Goal: Task Accomplishment & Management: Manage account settings

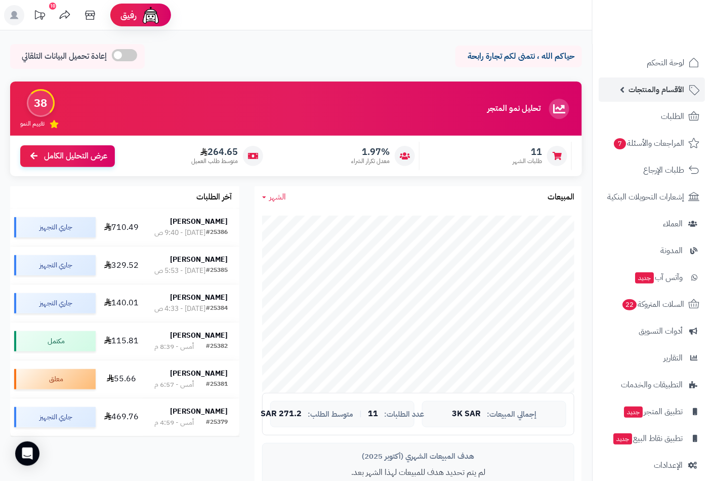
click at [670, 89] on span "الأقسام والمنتجات" at bounding box center [656, 89] width 56 height 14
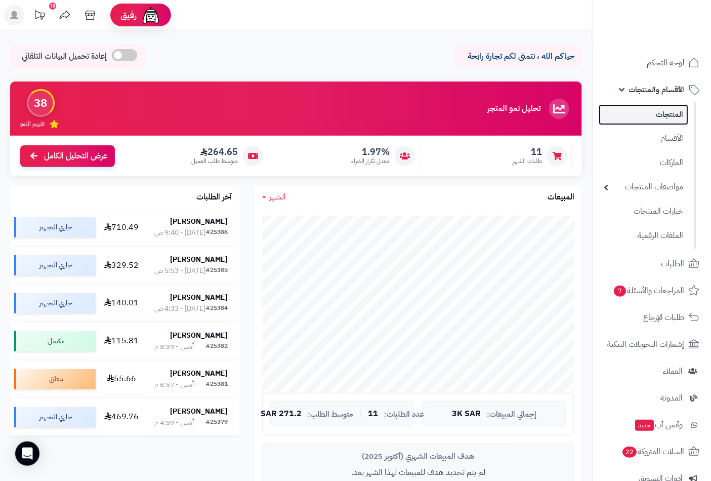
click at [664, 112] on link "المنتجات" at bounding box center [644, 114] width 90 height 21
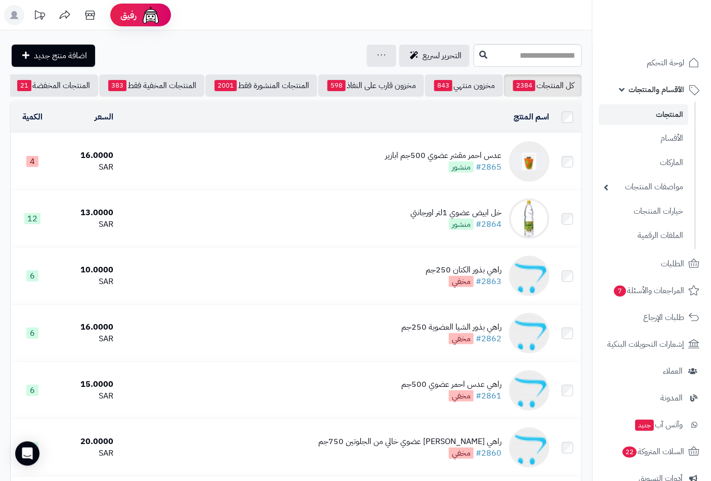
scroll to position [0, -95]
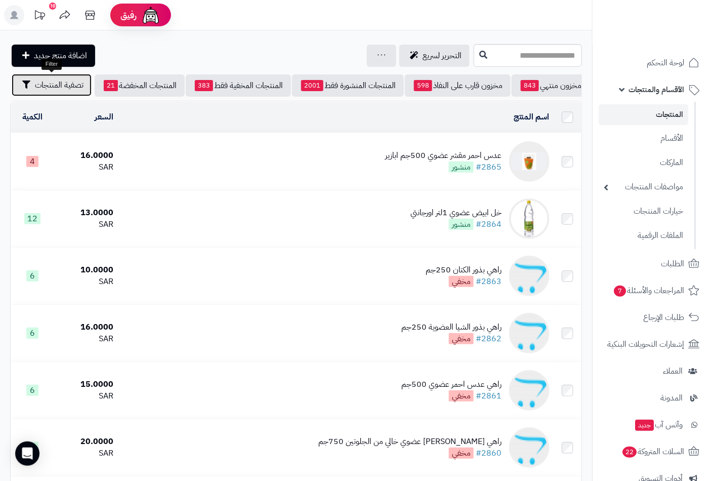
drag, startPoint x: 69, startPoint y: 82, endPoint x: 92, endPoint y: 154, distance: 75.4
click at [69, 85] on span "تصفية المنتجات" at bounding box center [59, 85] width 49 height 12
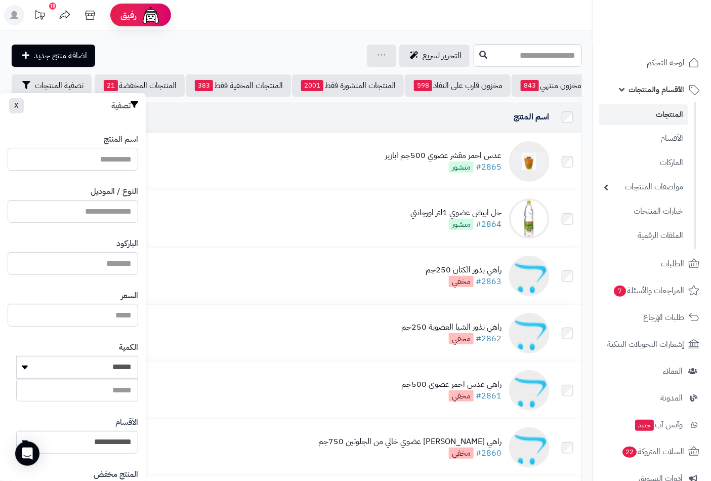
click at [112, 155] on input "اسم المنتج" at bounding box center [73, 159] width 131 height 23
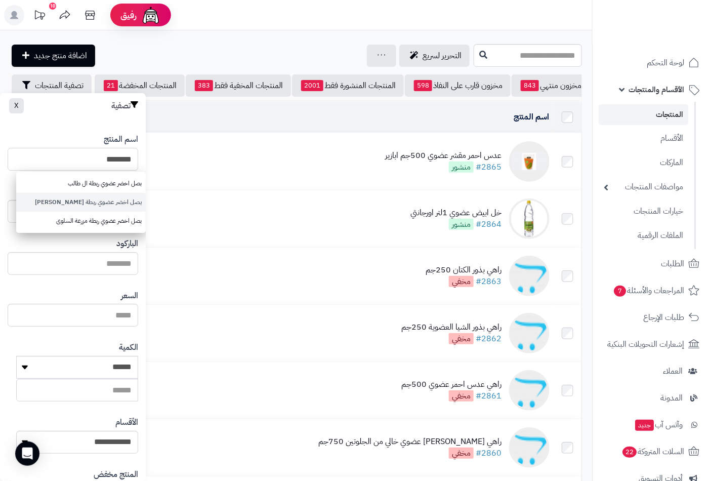
type input "********"
click at [119, 201] on link "بصل اخضر عضوي ربطة الشهوان" at bounding box center [81, 202] width 130 height 19
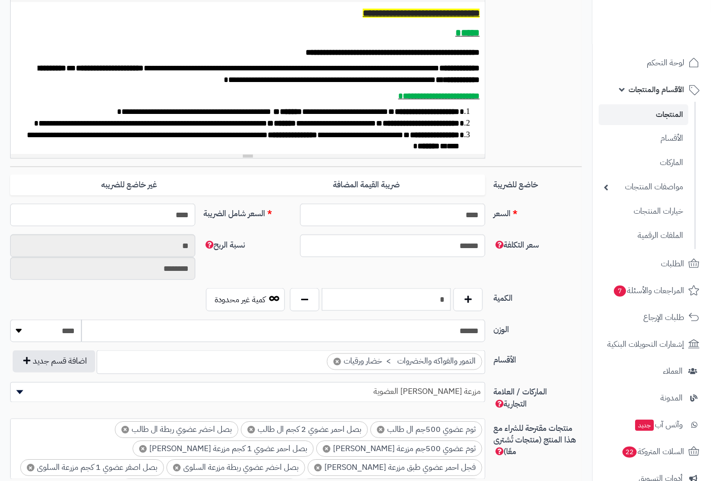
scroll to position [506, 0]
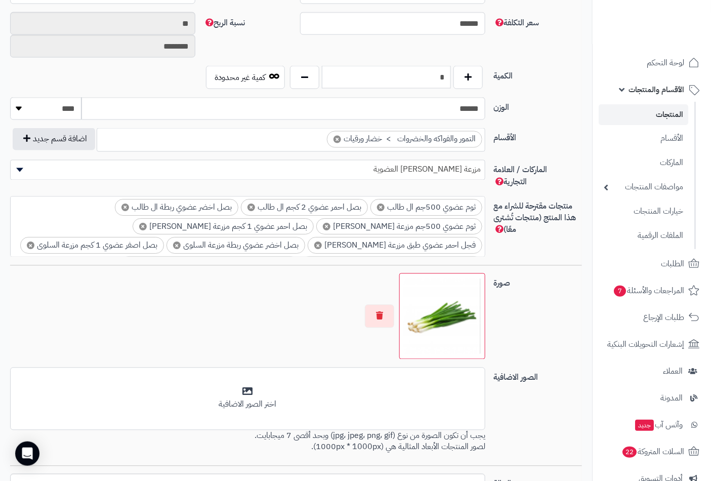
drag, startPoint x: 431, startPoint y: 71, endPoint x: 484, endPoint y: 73, distance: 53.2
click at [484, 73] on div "*" at bounding box center [386, 77] width 198 height 23
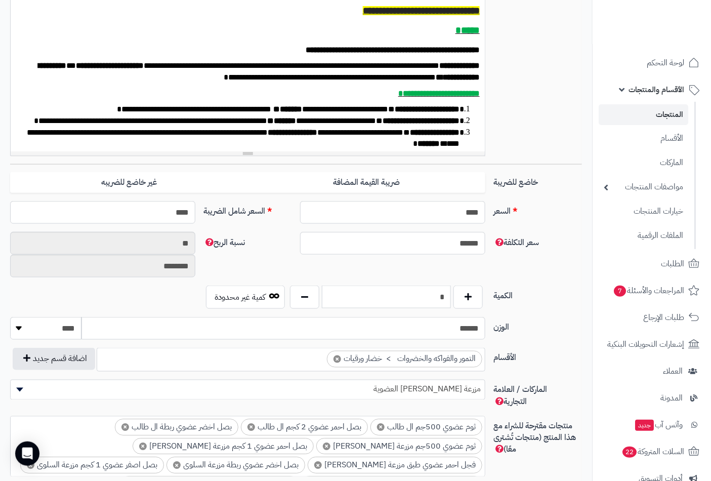
scroll to position [281, 0]
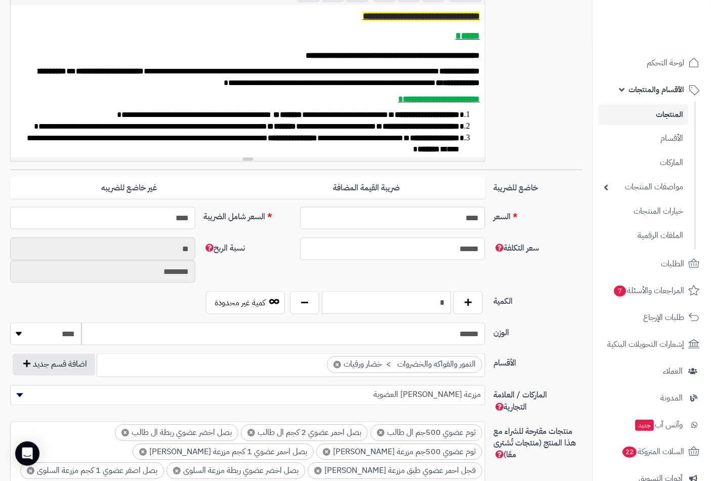
type input "*"
drag, startPoint x: 443, startPoint y: 218, endPoint x: 579, endPoint y: 219, distance: 136.6
click at [579, 219] on div "السعر **** اختار الضريبة اولا لحساب السعر السعر شامل الضريبة ****" at bounding box center [296, 221] width 580 height 31
type input "*"
type input "********"
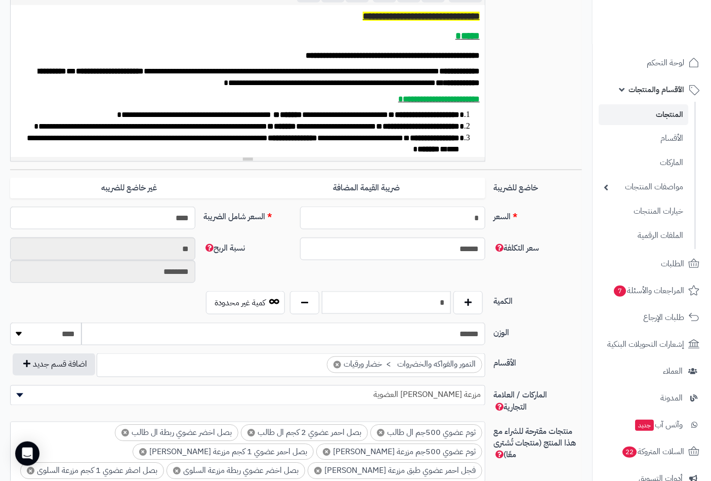
type input "****"
type input "*"
click at [562, 123] on div "**********" at bounding box center [296, 60] width 580 height 218
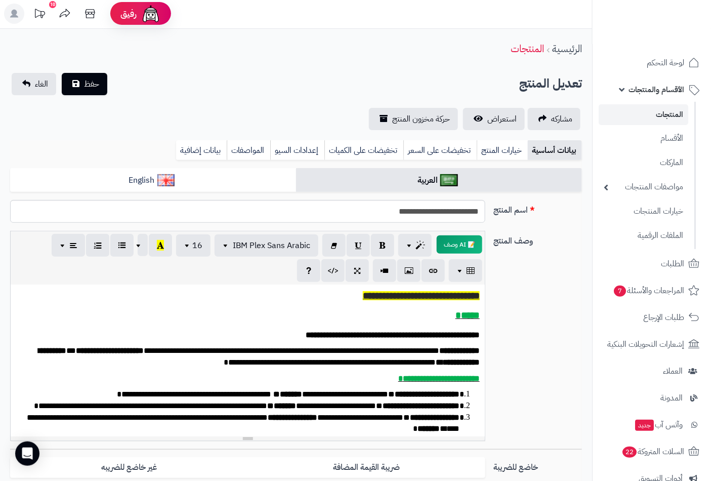
scroll to position [0, 0]
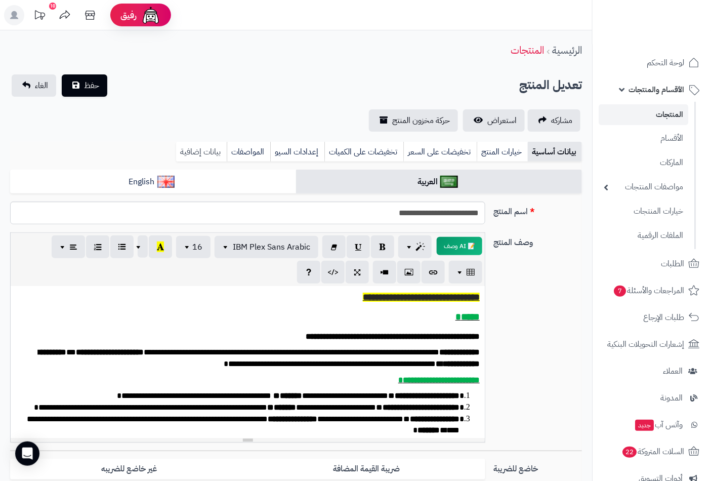
click at [197, 157] on link "بيانات إضافية" at bounding box center [201, 152] width 51 height 20
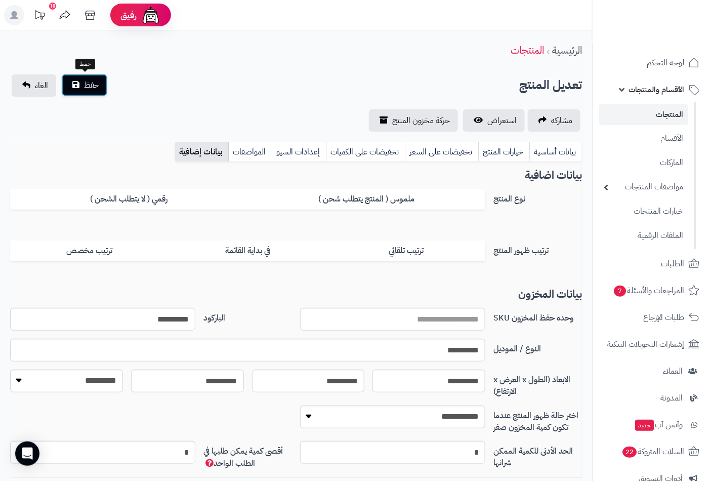
click at [89, 82] on span "حفظ" at bounding box center [91, 85] width 15 height 12
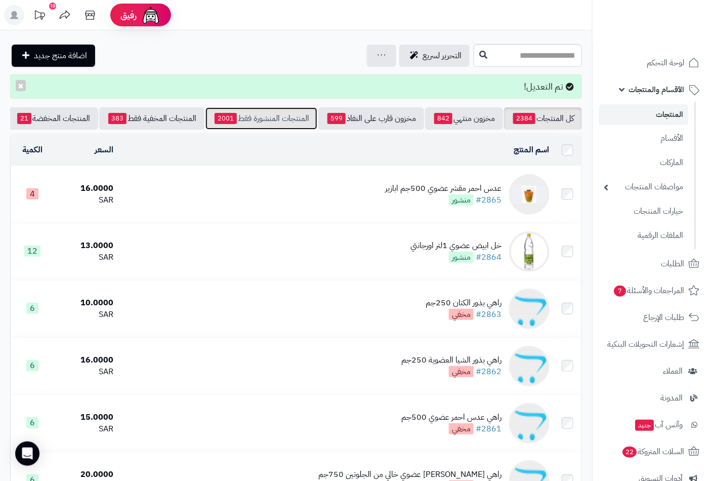
scroll to position [0, -95]
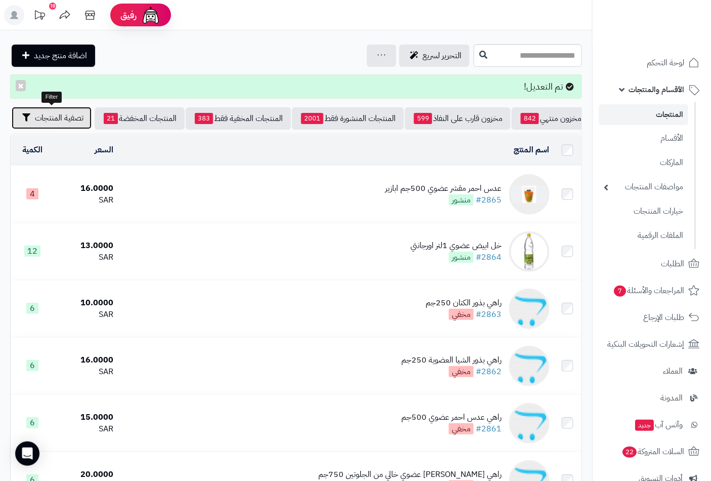
click at [56, 113] on span "تصفية المنتجات" at bounding box center [59, 118] width 49 height 12
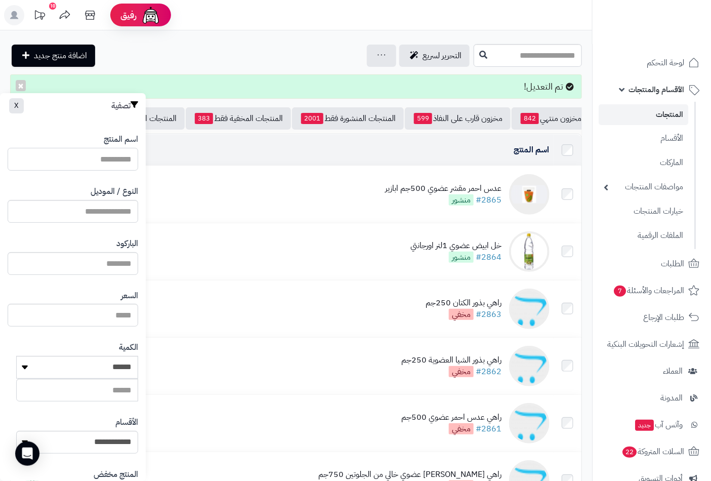
click at [118, 155] on input "اسم المنتج" at bounding box center [73, 159] width 131 height 23
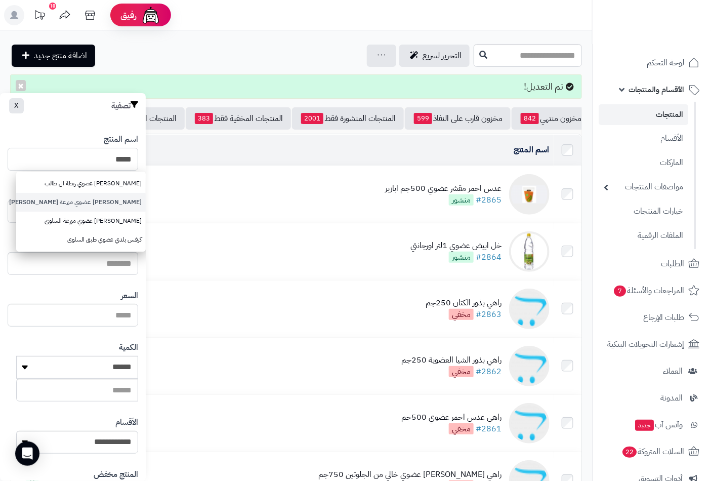
type input "****"
click at [109, 204] on link "كرفس عضوي مزرعة الشهوان" at bounding box center [81, 202] width 130 height 19
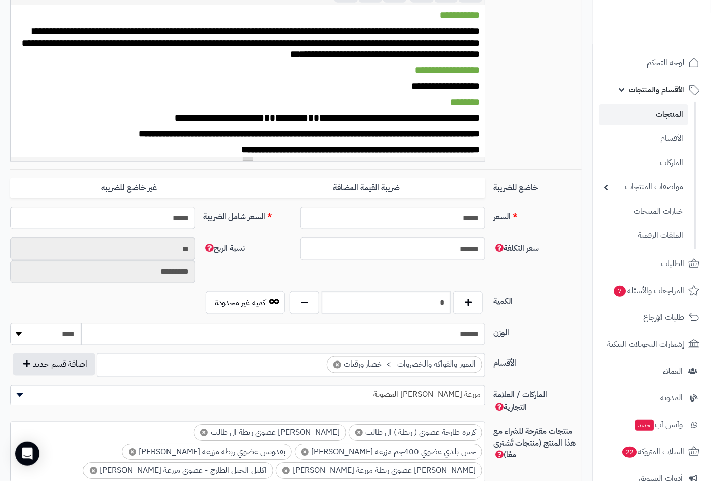
scroll to position [506, 0]
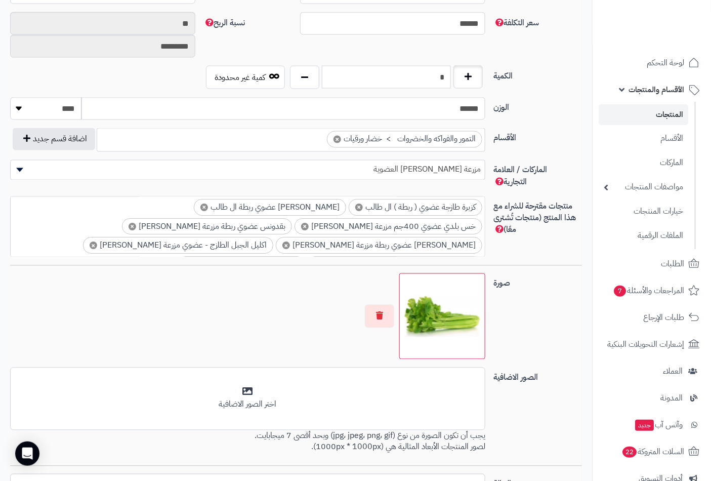
drag, startPoint x: 419, startPoint y: 79, endPoint x: 474, endPoint y: 71, distance: 55.7
click at [474, 71] on div "*" at bounding box center [386, 77] width 198 height 23
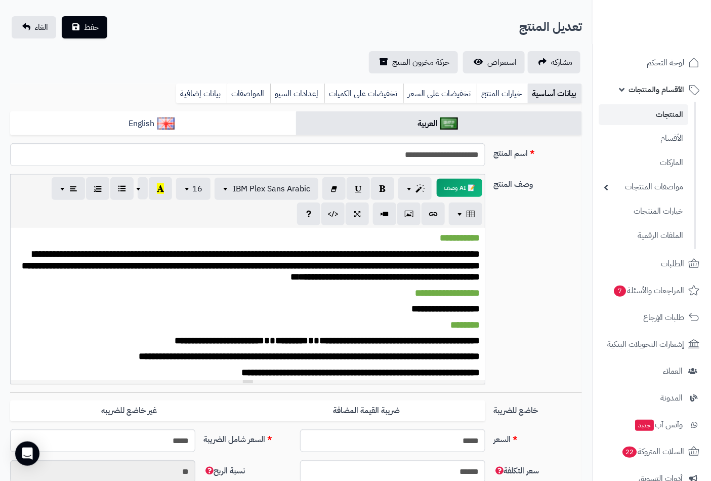
scroll to position [0, 0]
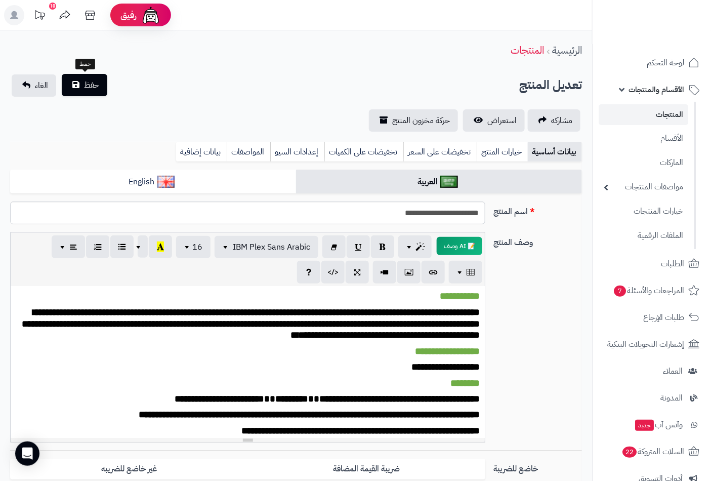
type input "*"
click at [87, 83] on span "حفظ" at bounding box center [91, 85] width 15 height 12
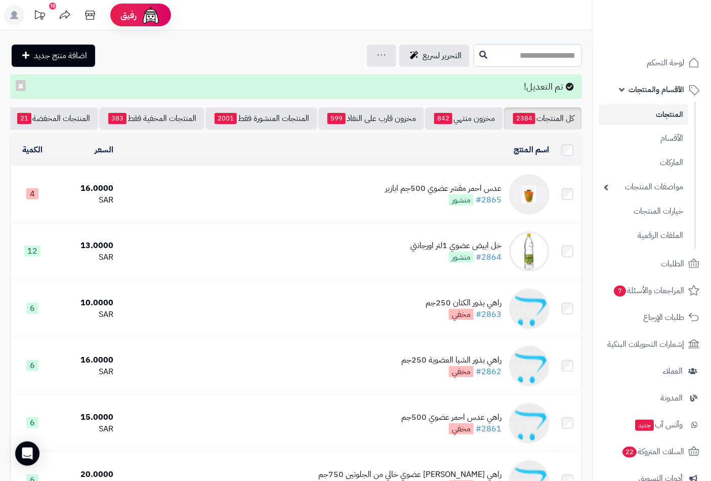
scroll to position [0, -95]
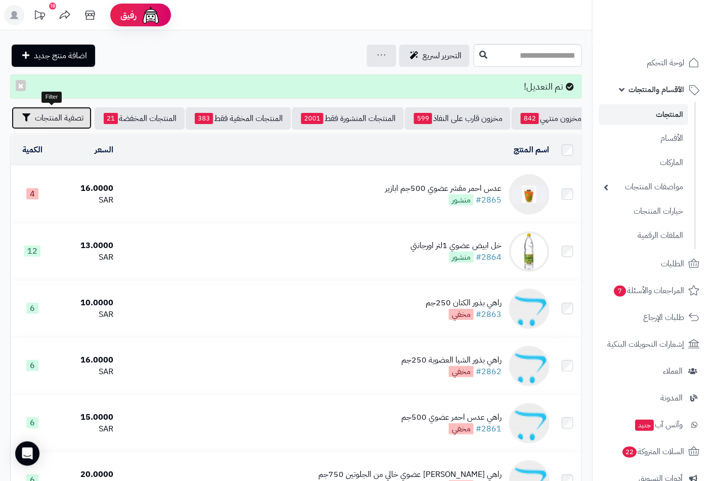
click at [75, 120] on span "تصفية المنتجات" at bounding box center [59, 118] width 49 height 12
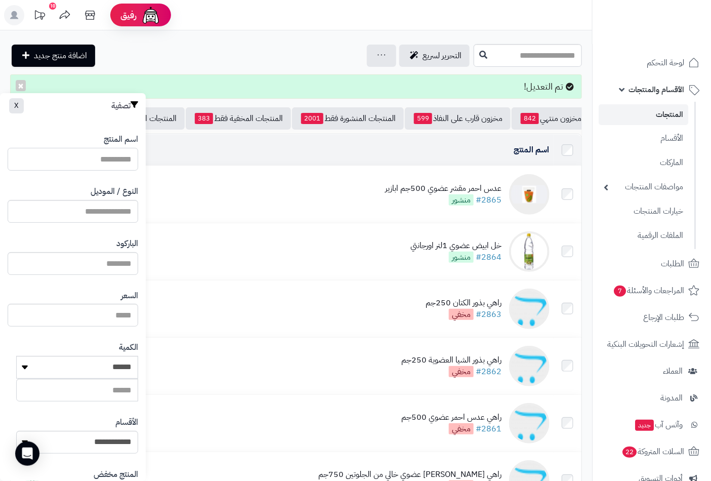
click at [118, 160] on input "اسم المنتج" at bounding box center [73, 159] width 131 height 23
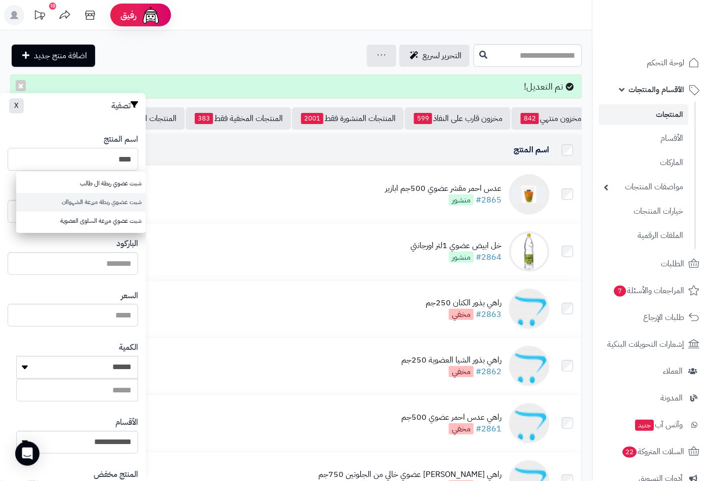
type input "***"
click at [113, 199] on link "شبت عضوي ربطة مزرعة الشهواان" at bounding box center [81, 202] width 130 height 19
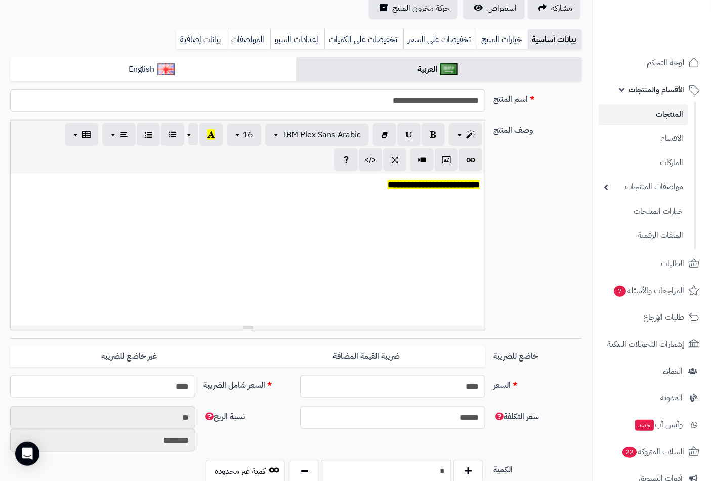
scroll to position [458, 0]
click at [198, 37] on link "بيانات إضافية" at bounding box center [201, 39] width 51 height 20
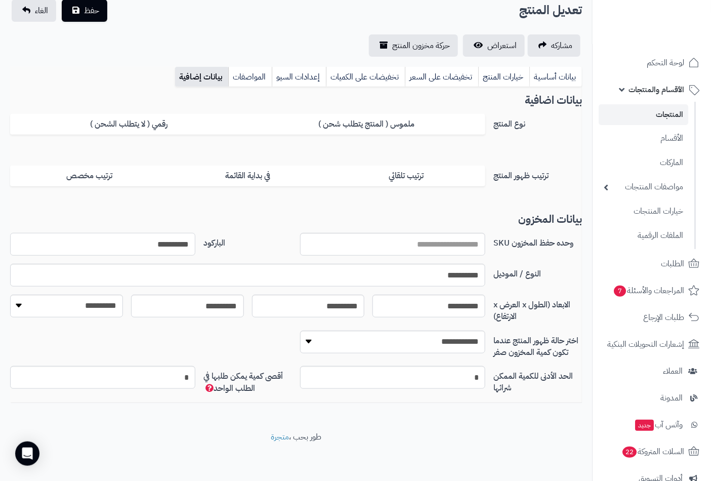
click at [158, 243] on input "**********" at bounding box center [102, 244] width 185 height 23
click at [552, 74] on link "بيانات أساسية" at bounding box center [555, 77] width 53 height 20
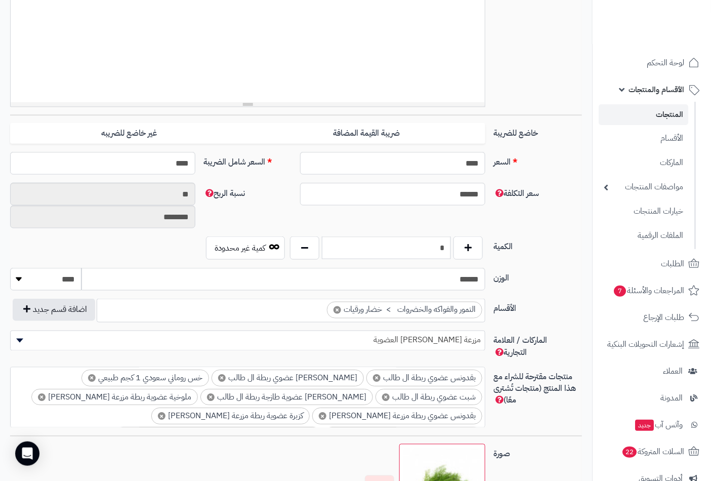
scroll to position [525, 0]
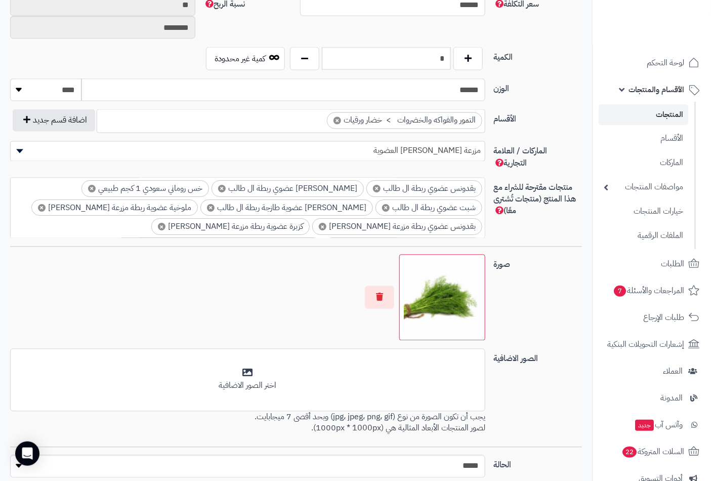
drag, startPoint x: 438, startPoint y: 36, endPoint x: 425, endPoint y: 63, distance: 29.7
click at [435, 46] on div "**********" at bounding box center [296, 65] width 572 height 841
click at [429, 60] on input "*" at bounding box center [386, 58] width 129 height 23
click at [432, 58] on input "*" at bounding box center [386, 58] width 129 height 23
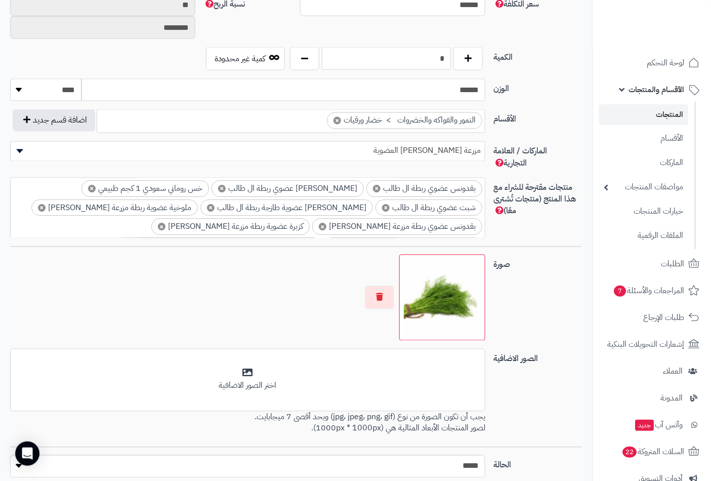
click at [432, 58] on input "*" at bounding box center [386, 58] width 129 height 23
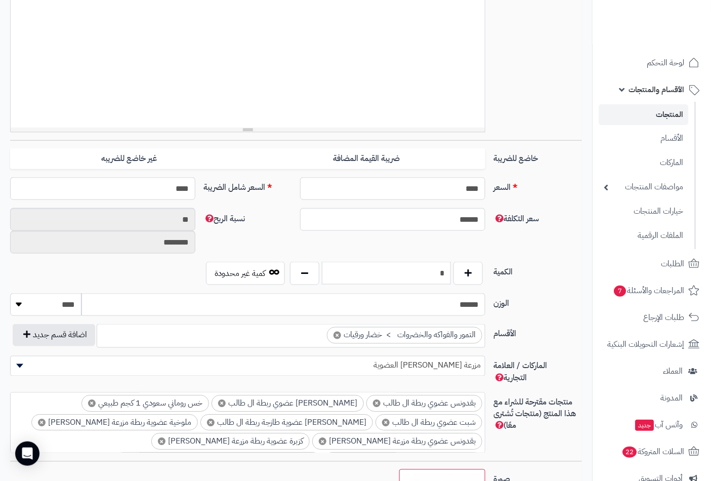
scroll to position [132, 0]
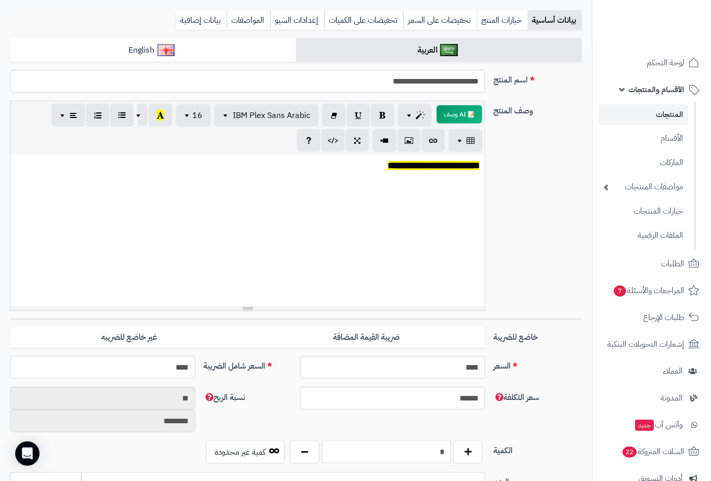
type input "*"
click at [456, 365] on input "****" at bounding box center [392, 367] width 185 height 23
type input "*"
type input "********"
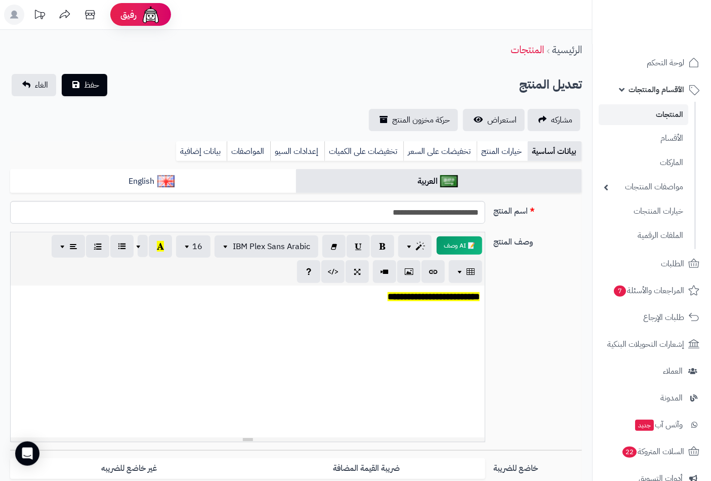
scroll to position [0, 0]
type input "****"
type input "*"
click at [94, 83] on span "حفظ" at bounding box center [91, 85] width 15 height 12
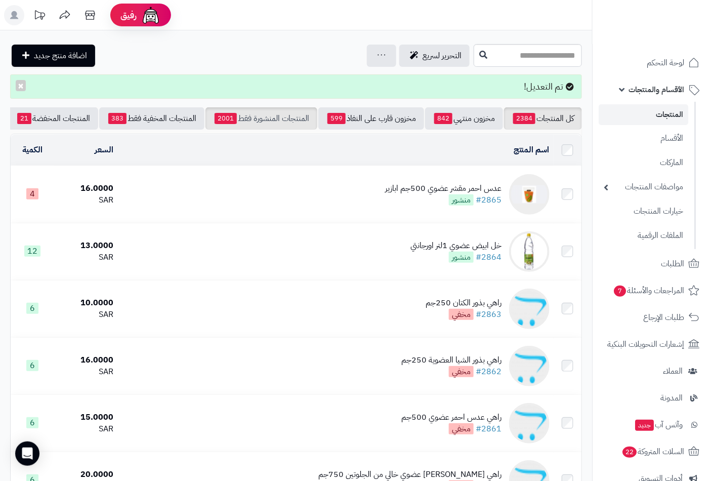
scroll to position [0, -95]
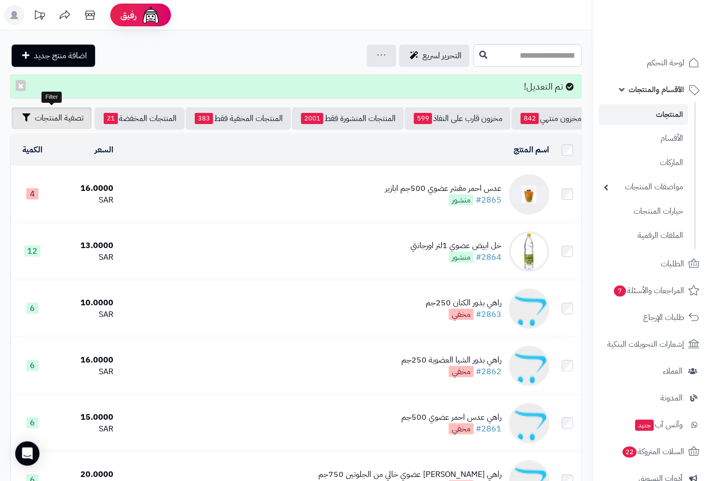
drag, startPoint x: 419, startPoint y: 129, endPoint x: 33, endPoint y: 125, distance: 386.1
click at [33, 125] on div "كل المنتجات 2384 مخزون منتهي 842 مخزون قارب على النفاذ 599 المنتجات المنشورة فق…" at bounding box center [296, 118] width 572 height 22
click at [57, 118] on span "تصفية المنتجات" at bounding box center [59, 118] width 49 height 12
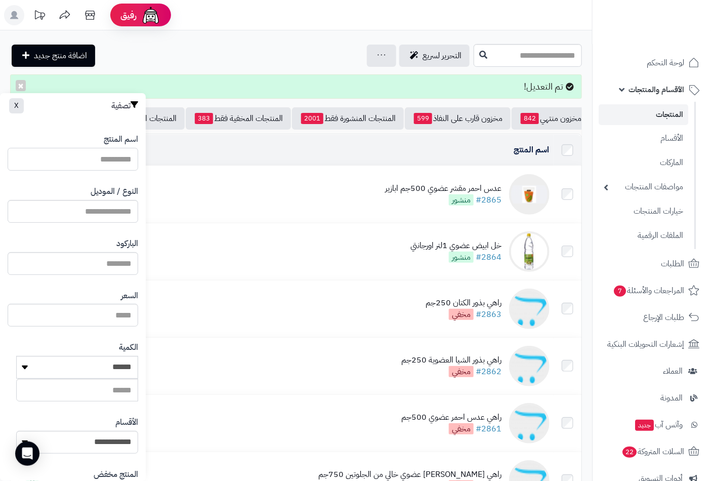
click at [114, 148] on input "اسم المنتج" at bounding box center [73, 159] width 131 height 23
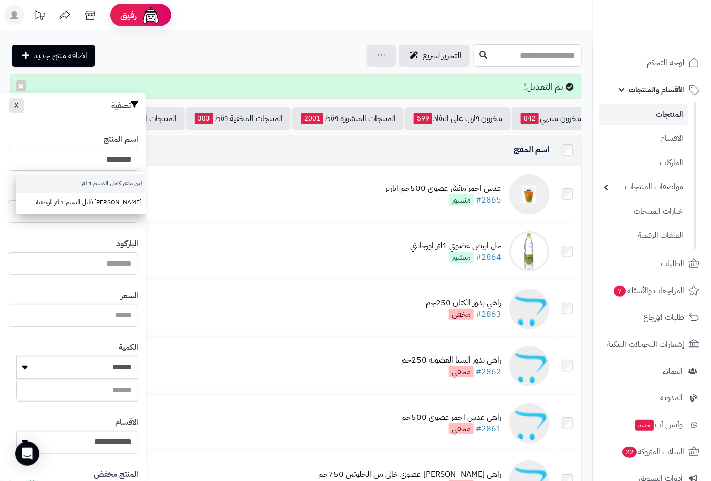
type input "********"
click at [126, 182] on link "لبن ماعز كامل الدسم 1 لتر" at bounding box center [81, 183] width 130 height 19
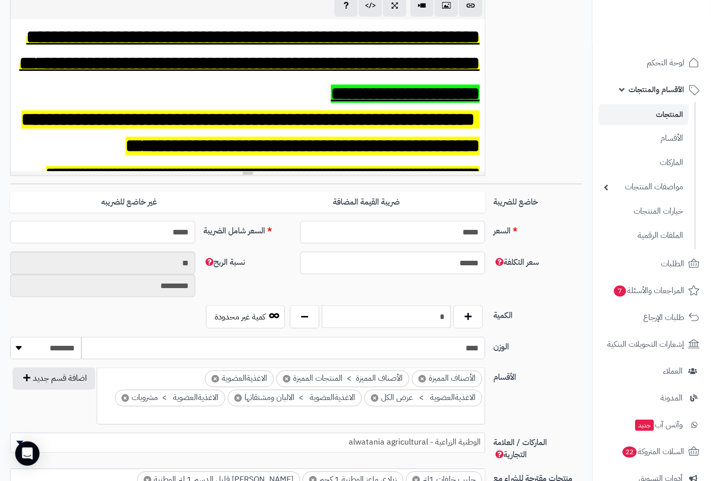
scroll to position [449, 0]
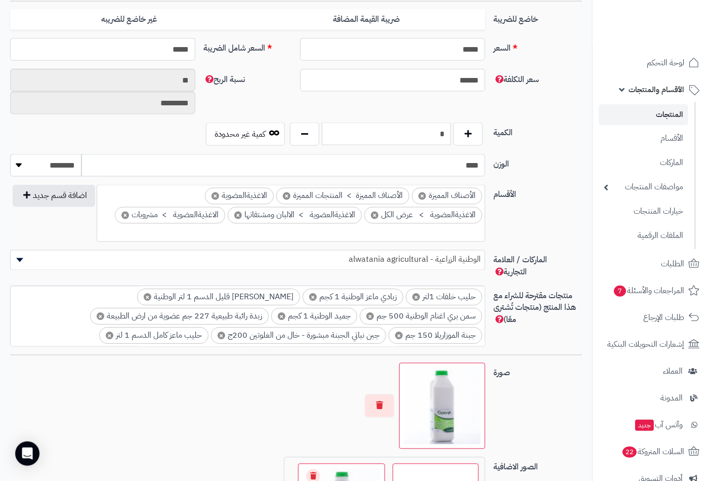
drag, startPoint x: 419, startPoint y: 132, endPoint x: 486, endPoint y: 140, distance: 67.2
click at [486, 140] on div "* كمية غير محدودة" at bounding box center [344, 133] width 290 height 23
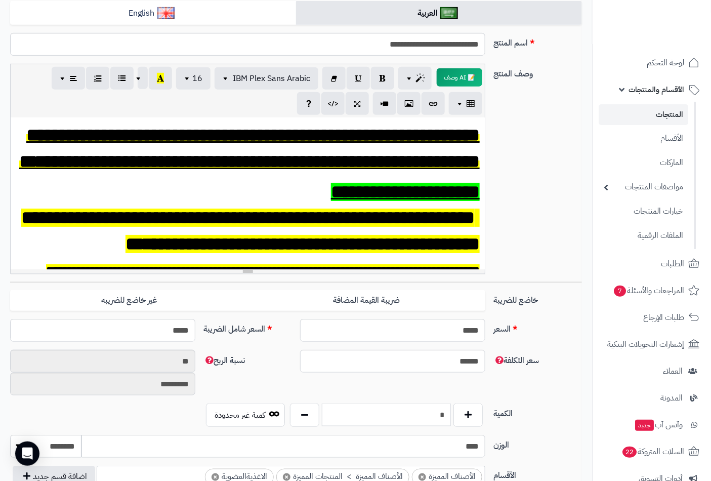
scroll to position [0, 0]
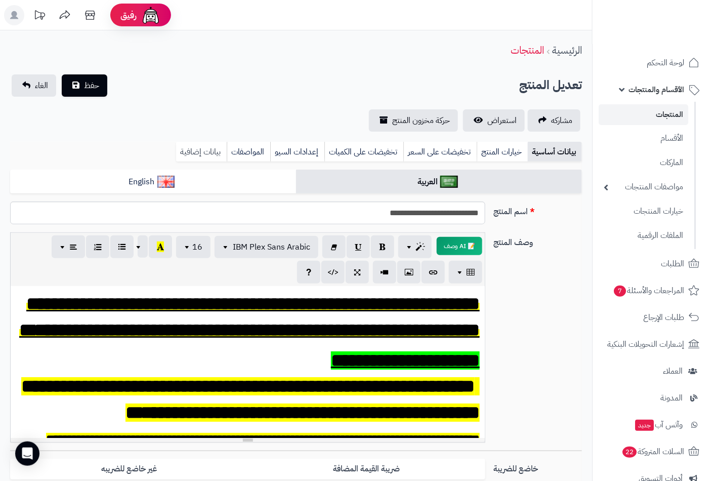
type input "*"
click at [203, 148] on link "بيانات إضافية" at bounding box center [201, 152] width 51 height 20
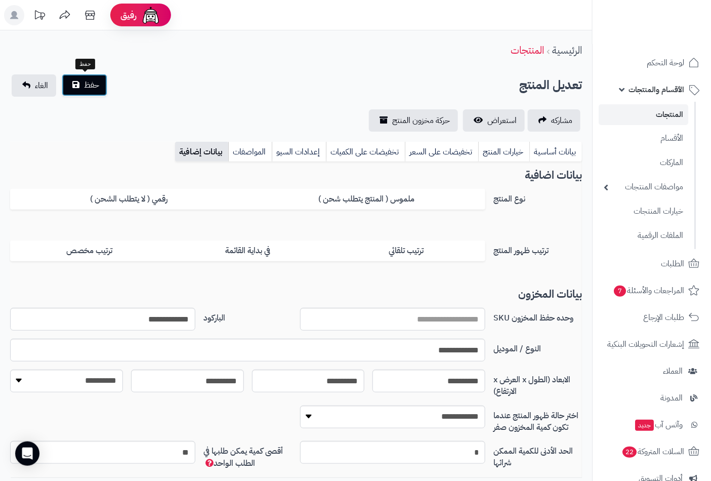
click at [89, 86] on span "حفظ" at bounding box center [91, 85] width 15 height 12
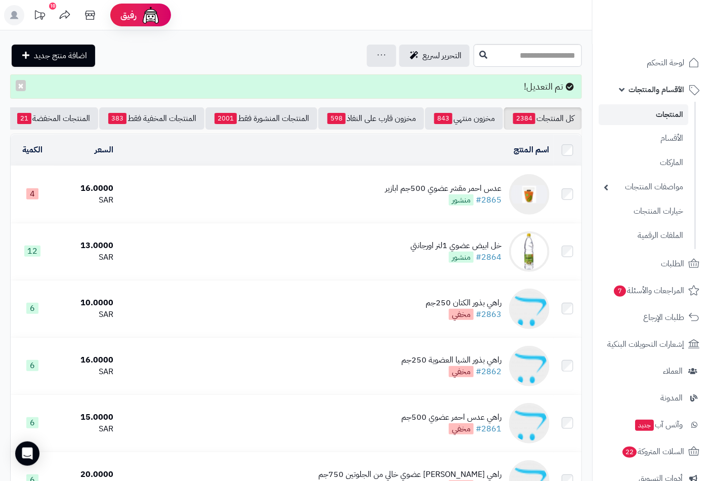
scroll to position [0, -95]
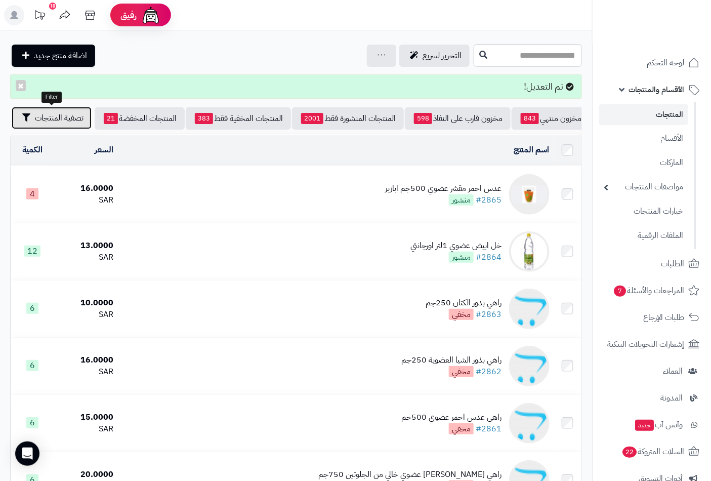
click at [69, 117] on span "تصفية المنتجات" at bounding box center [59, 118] width 49 height 12
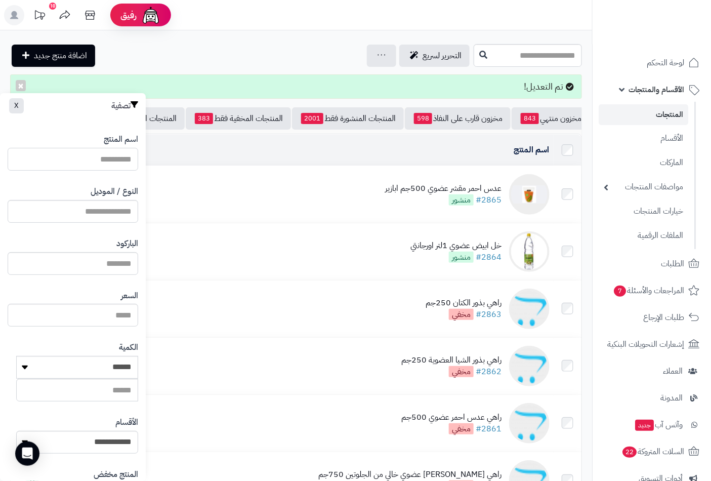
click at [116, 163] on input "اسم المنتج" at bounding box center [73, 159] width 131 height 23
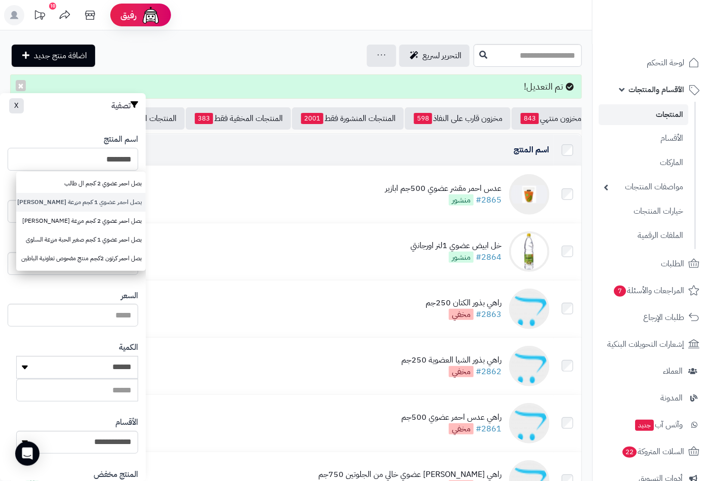
type input "********"
click at [117, 201] on link "بصل احمر عضوي 1 كجم مزرعة [PERSON_NAME]" at bounding box center [81, 202] width 130 height 19
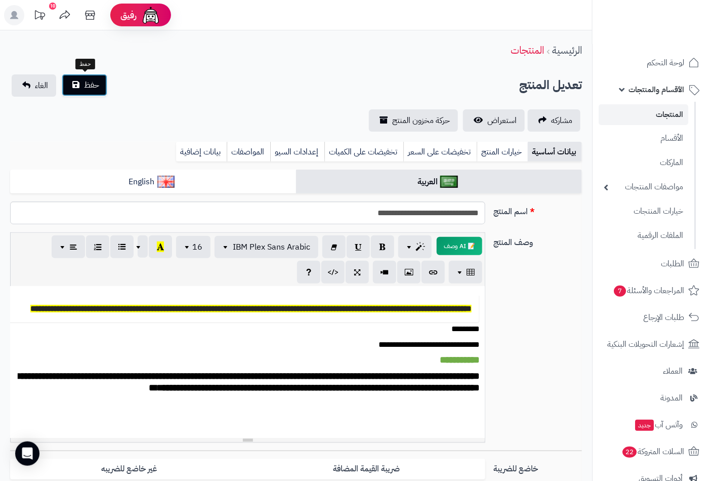
click at [91, 87] on span "حفظ" at bounding box center [91, 85] width 15 height 12
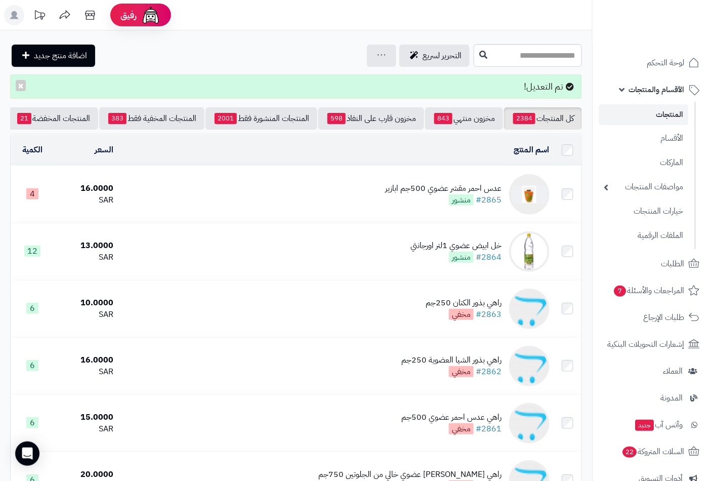
click at [616, 47] on nav "لوحة التحكم الأقسام والمنتجات المنتجات الأقسام الماركات مواصفات المنتجات مواصفا…" at bounding box center [651, 253] width 119 height 481
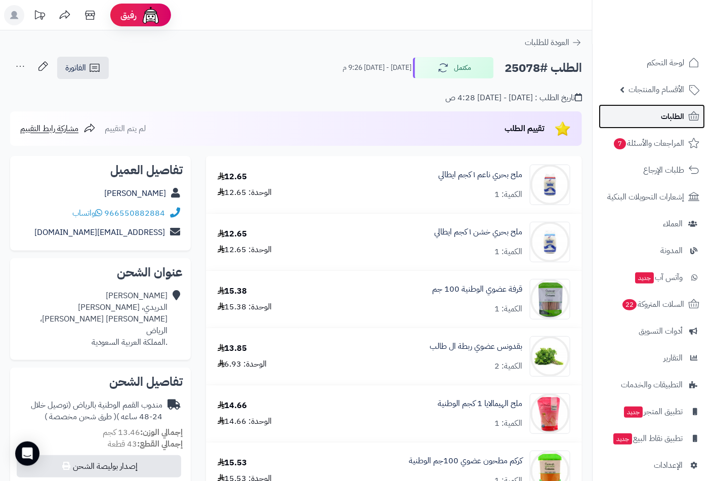
click at [664, 118] on span "الطلبات" at bounding box center [672, 116] width 23 height 14
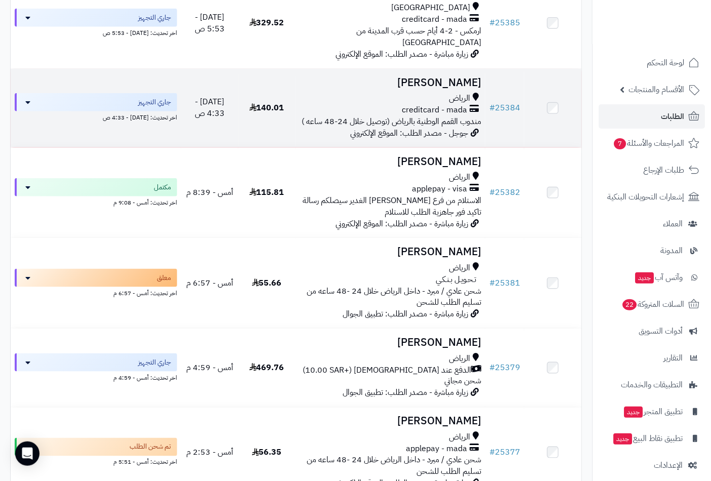
scroll to position [168, 0]
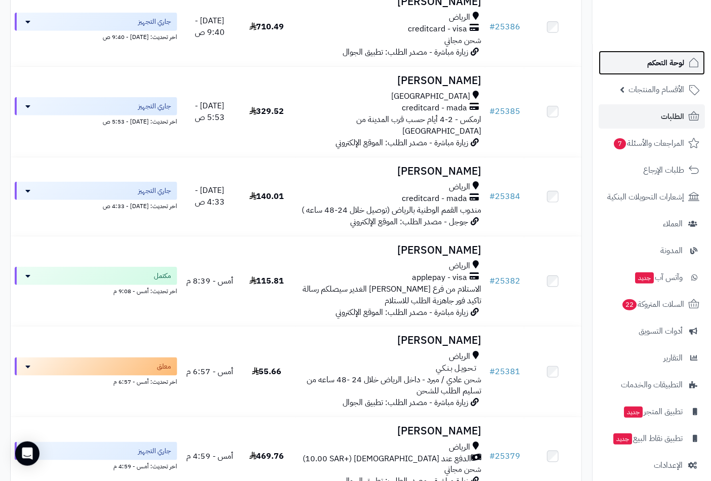
click at [663, 62] on span "لوحة التحكم" at bounding box center [665, 63] width 37 height 14
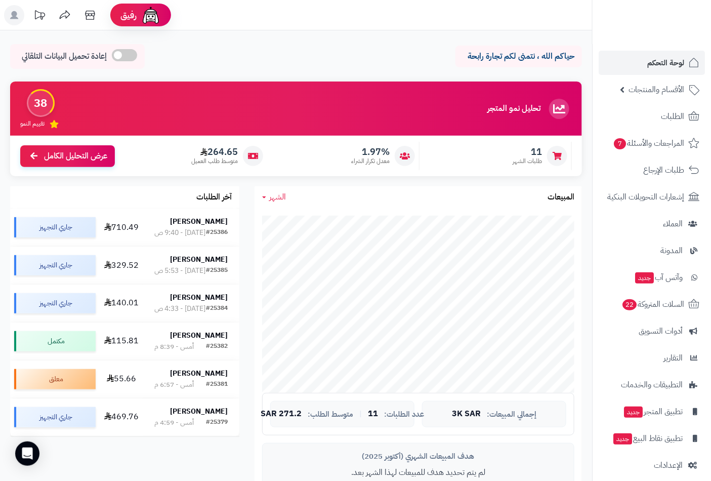
click at [553, 3] on header "رفيق ! الطلبات معالجة مكتمل إرجاع المنتجات العملاء المتواجدون الان 10529 عملاء …" at bounding box center [355, 15] width 711 height 30
click at [659, 64] on span "لوحة التحكم" at bounding box center [665, 63] width 37 height 14
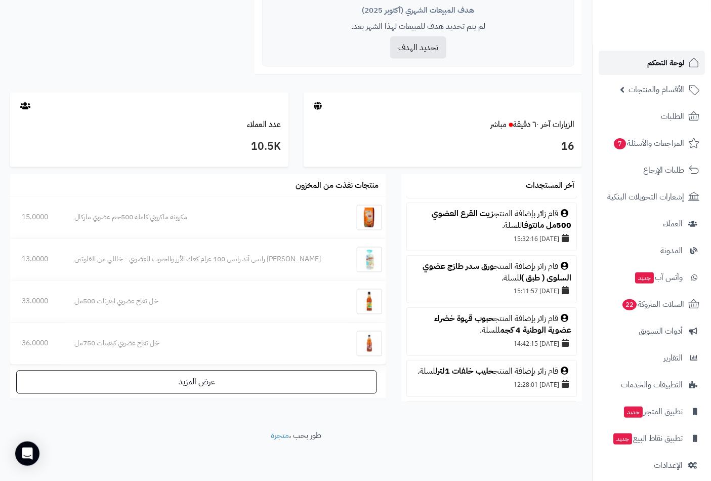
scroll to position [112, 0]
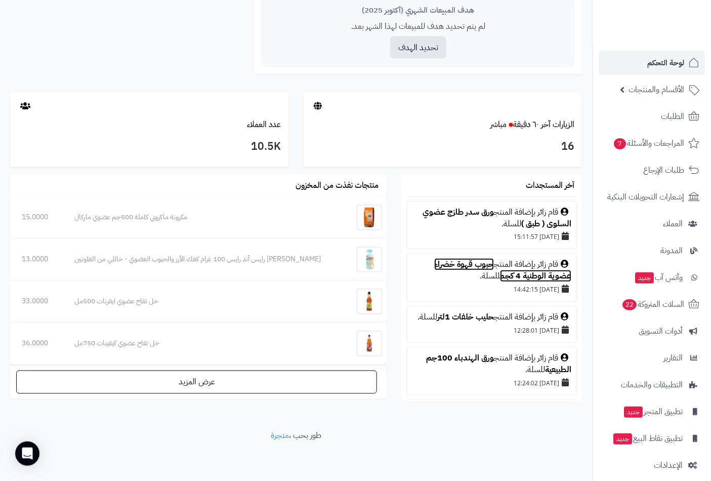
click at [468, 264] on link "حبوب قهوة خضراء عضوية الوطنية 4 كجم" at bounding box center [502, 270] width 137 height 24
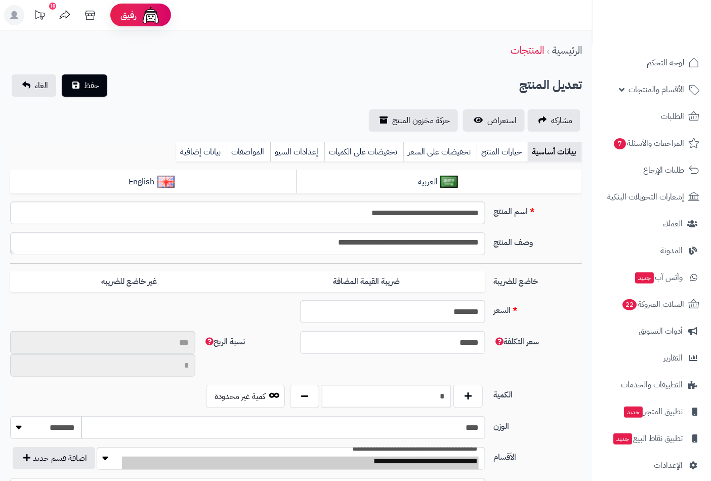
type input "**"
type input "**********"
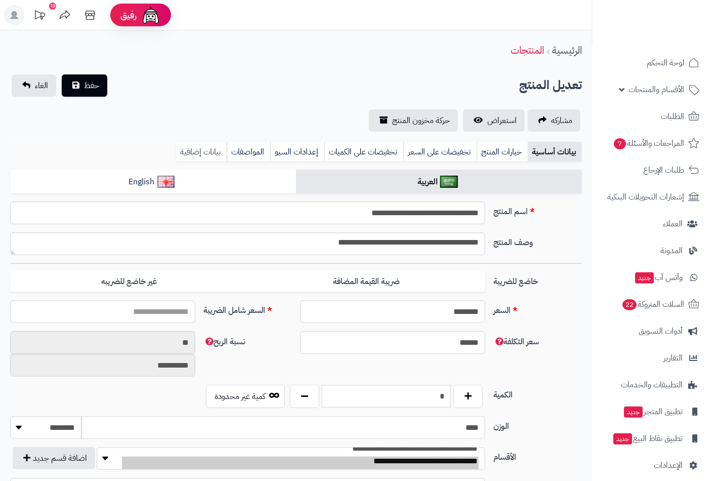
click at [208, 145] on link "بيانات إضافية" at bounding box center [201, 152] width 51 height 20
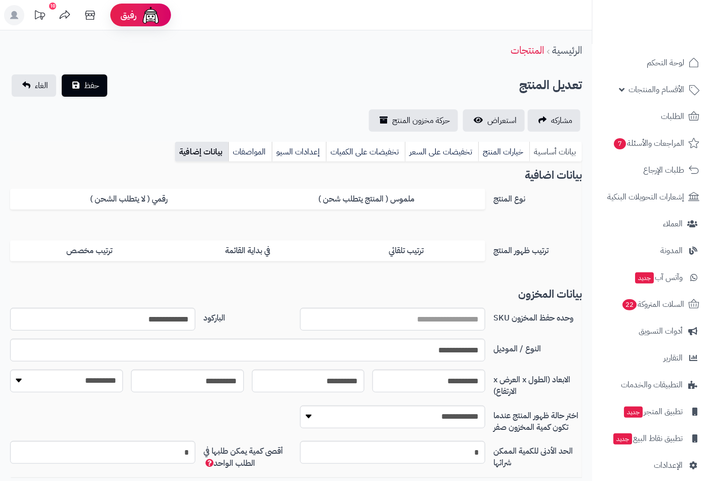
click at [540, 148] on link "بيانات أساسية" at bounding box center [555, 152] width 53 height 20
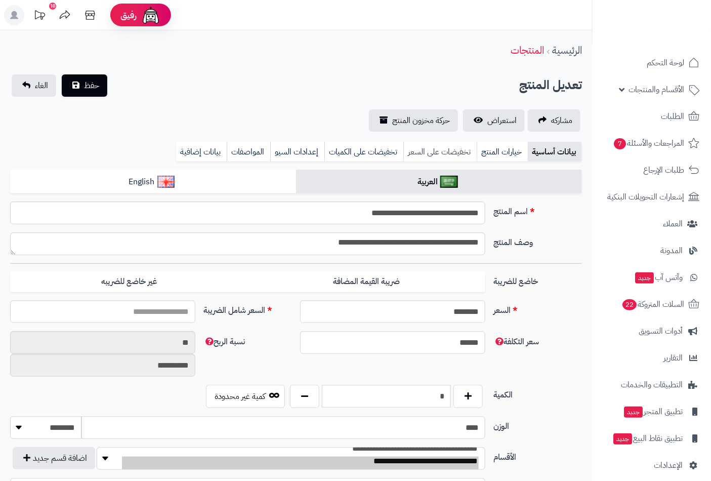
click at [442, 150] on link "تخفيضات على السعر" at bounding box center [439, 152] width 73 height 20
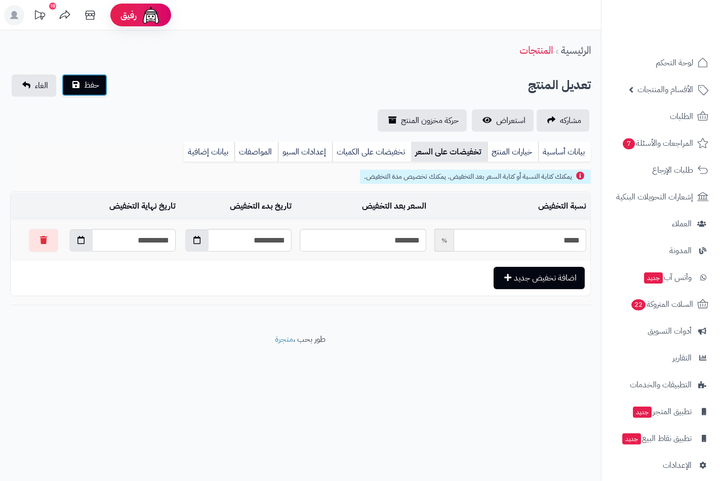
click at [97, 87] on span "حفظ" at bounding box center [91, 85] width 15 height 12
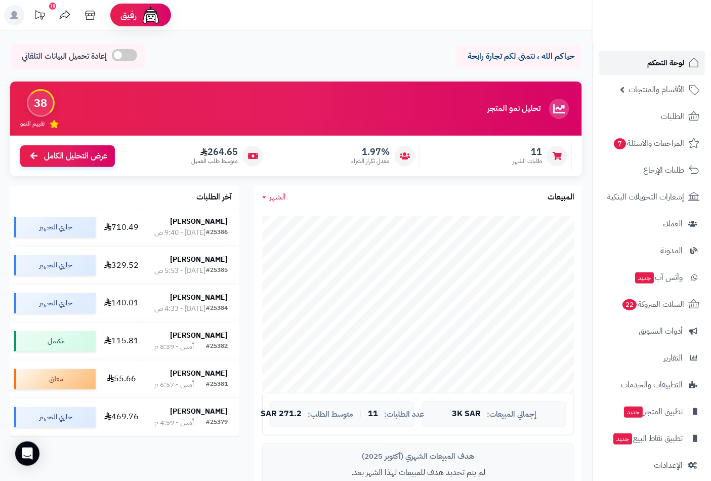
click at [669, 59] on span "لوحة التحكم" at bounding box center [665, 63] width 37 height 14
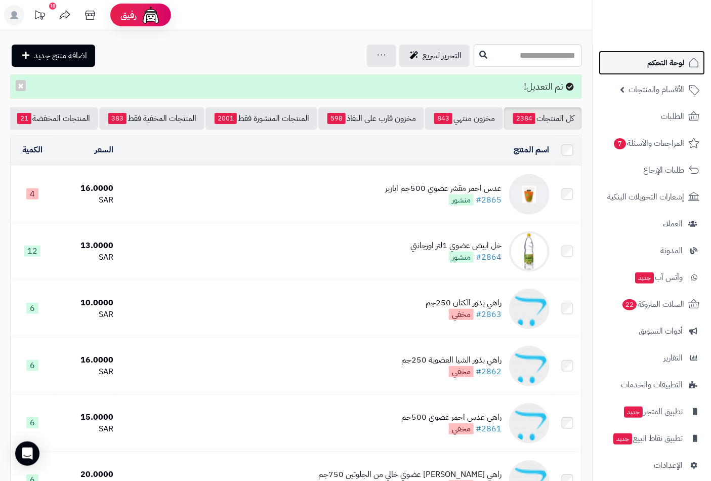
click at [667, 60] on span "لوحة التحكم" at bounding box center [665, 63] width 37 height 14
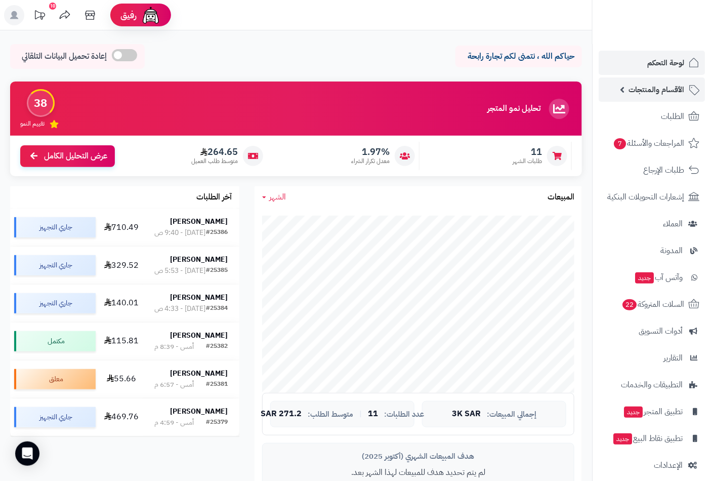
click at [662, 87] on span "الأقسام والمنتجات" at bounding box center [656, 89] width 56 height 14
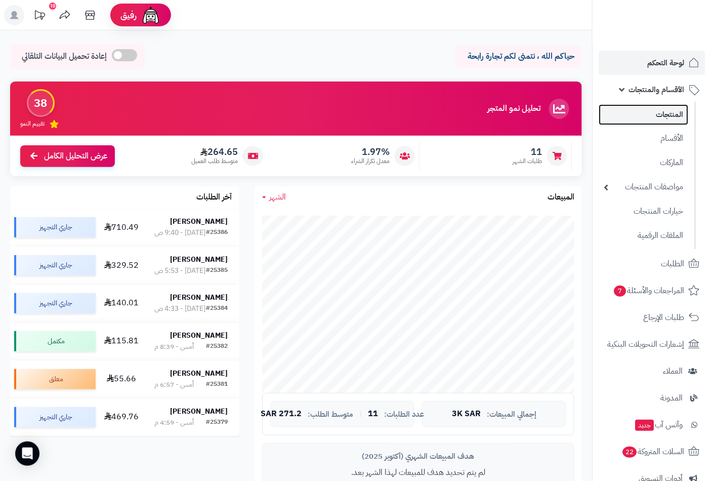
click at [667, 118] on link "المنتجات" at bounding box center [644, 114] width 90 height 21
click at [663, 113] on link "المنتجات" at bounding box center [644, 114] width 90 height 21
click at [660, 92] on span "الأقسام والمنتجات" at bounding box center [656, 89] width 56 height 14
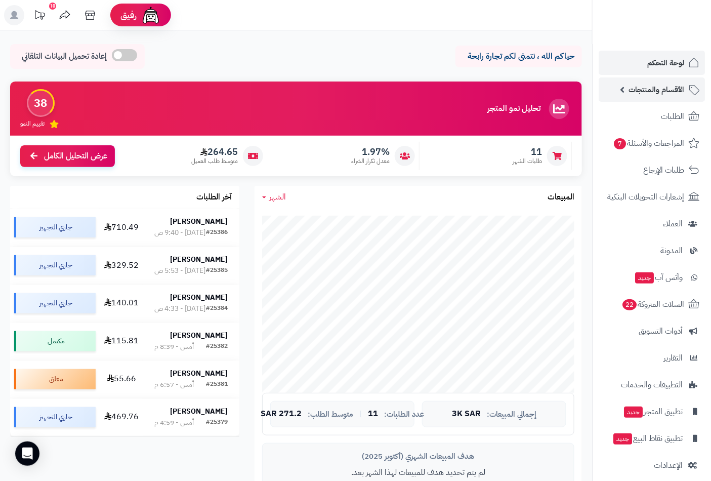
click at [664, 89] on span "الأقسام والمنتجات" at bounding box center [656, 89] width 56 height 14
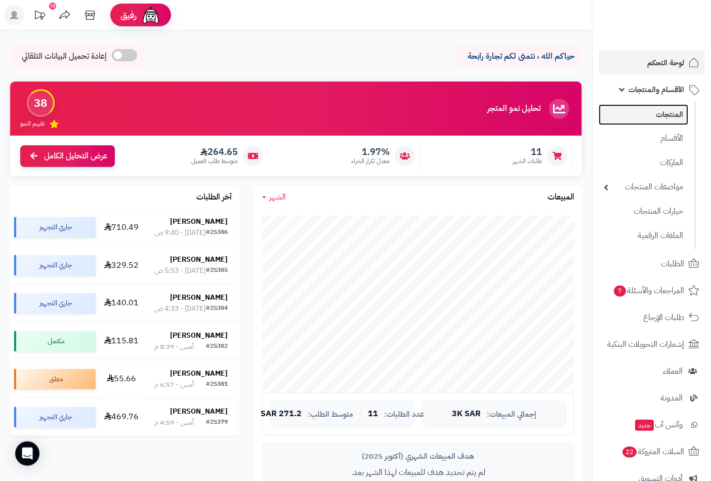
click at [666, 119] on link "المنتجات" at bounding box center [644, 114] width 90 height 21
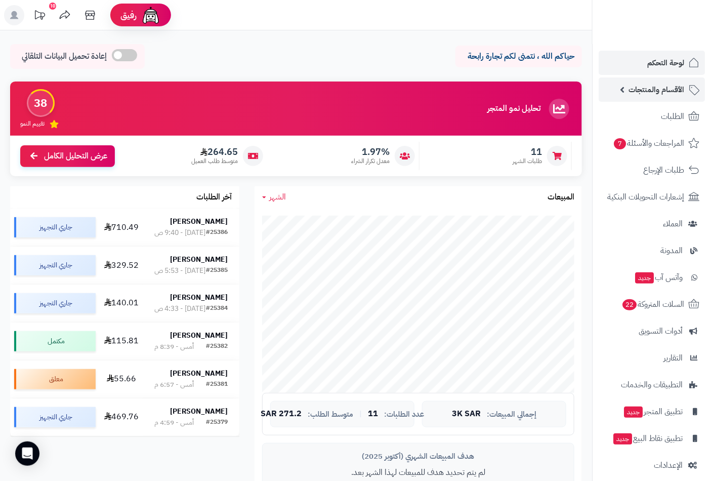
click at [661, 88] on span "الأقسام والمنتجات" at bounding box center [656, 89] width 56 height 14
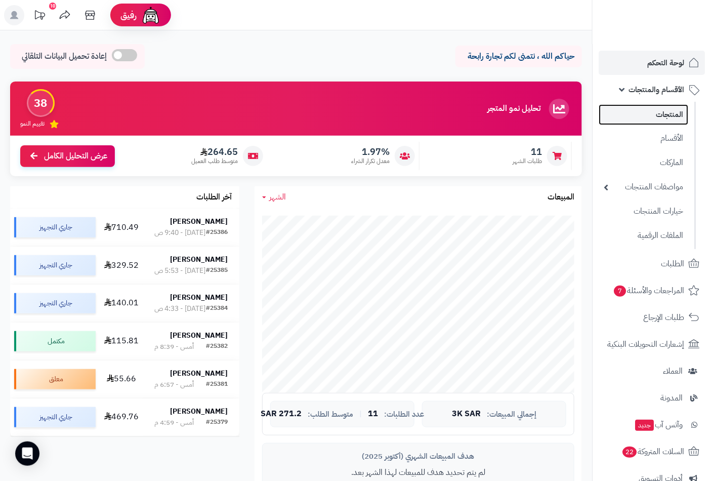
click at [662, 112] on link "المنتجات" at bounding box center [644, 114] width 90 height 21
